Goal: Task Accomplishment & Management: Manage account settings

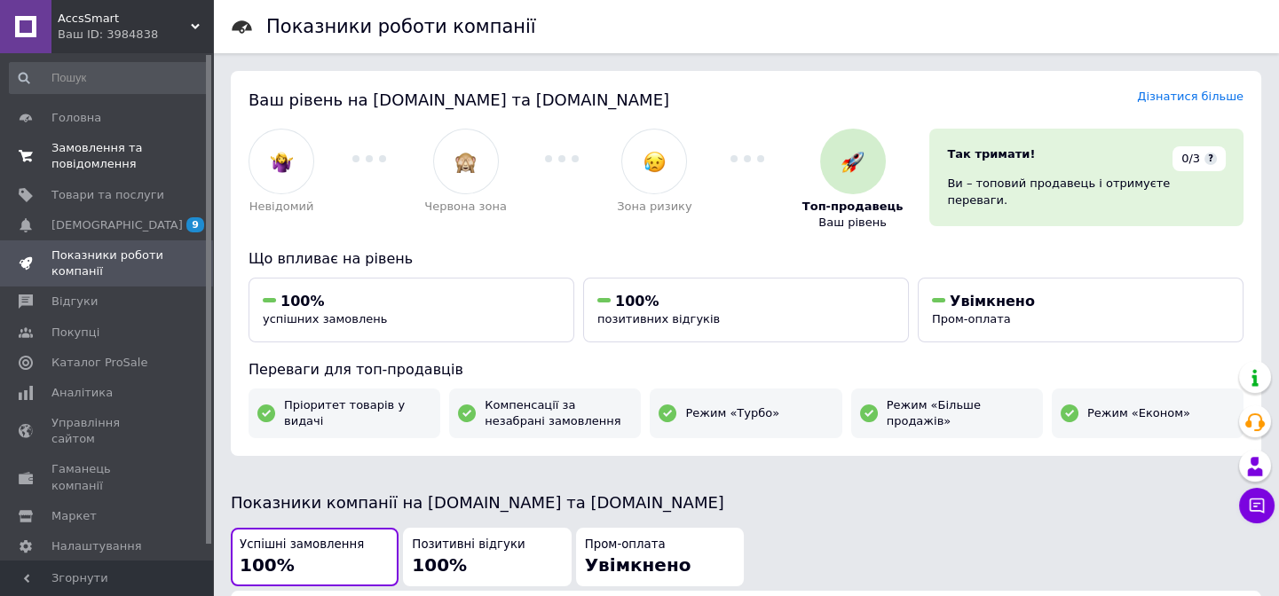
click at [78, 158] on span "Замовлення та повідомлення" at bounding box center [107, 156] width 113 height 32
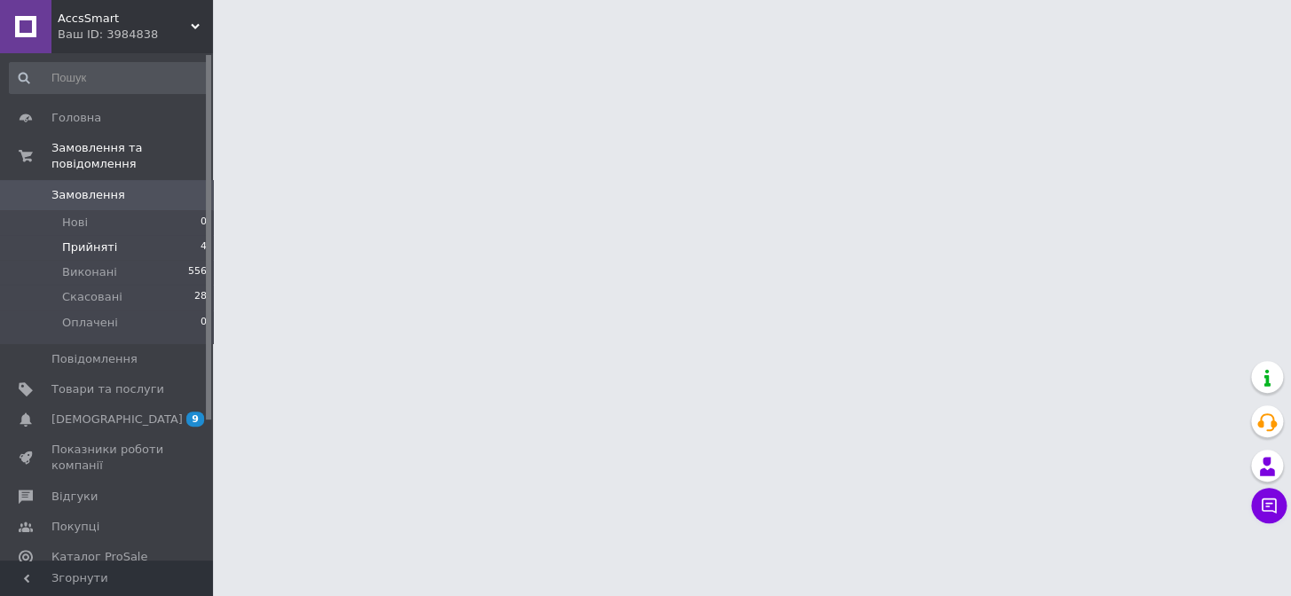
click at [83, 240] on span "Прийняті" at bounding box center [89, 248] width 55 height 16
